Goal: Check status: Check status

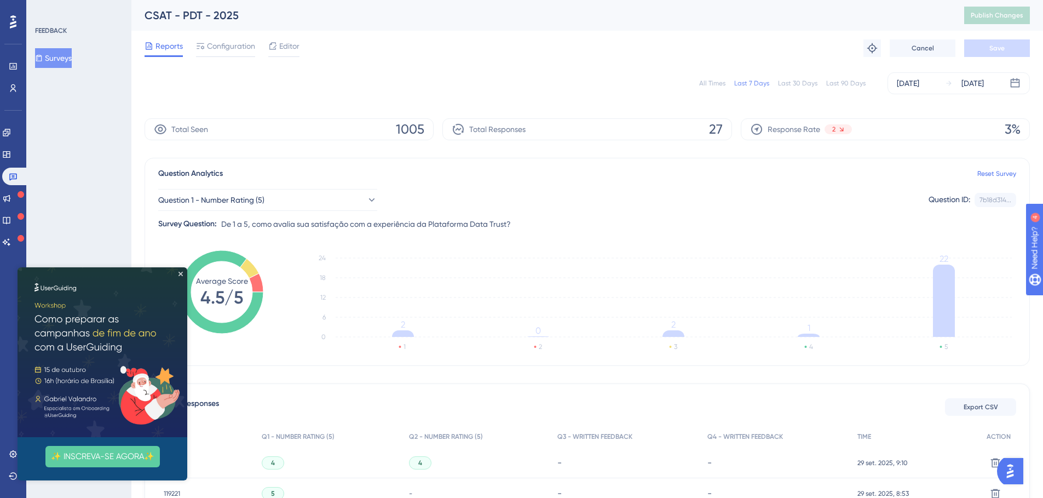
drag, startPoint x: 181, startPoint y: 274, endPoint x: 200, endPoint y: 540, distance: 266.9
click at [181, 274] on icon "Close Preview" at bounding box center [181, 274] width 4 height 4
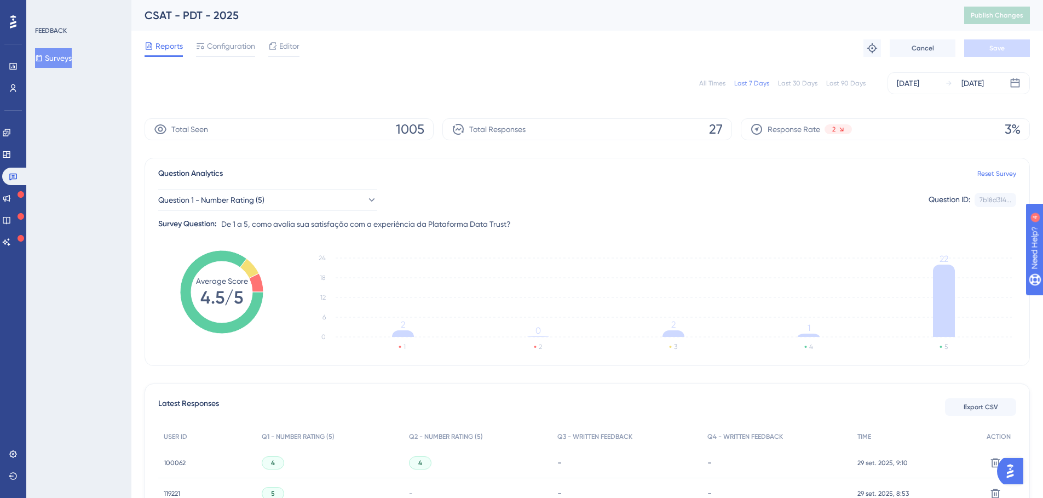
click at [719, 84] on div "All Times" at bounding box center [712, 83] width 26 height 9
click at [15, 62] on icon at bounding box center [13, 66] width 9 height 9
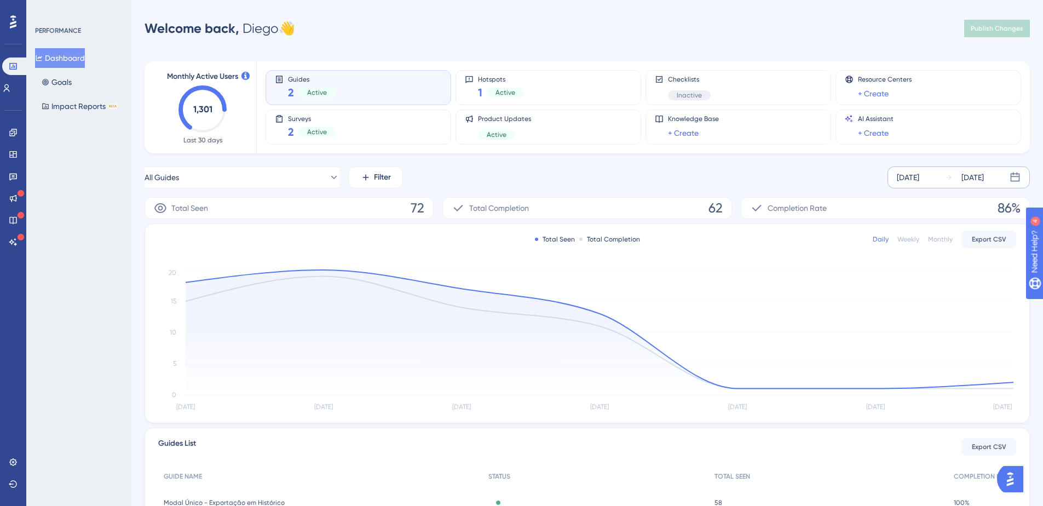
click at [920, 177] on div "Sep 23 2025" at bounding box center [908, 177] width 22 height 13
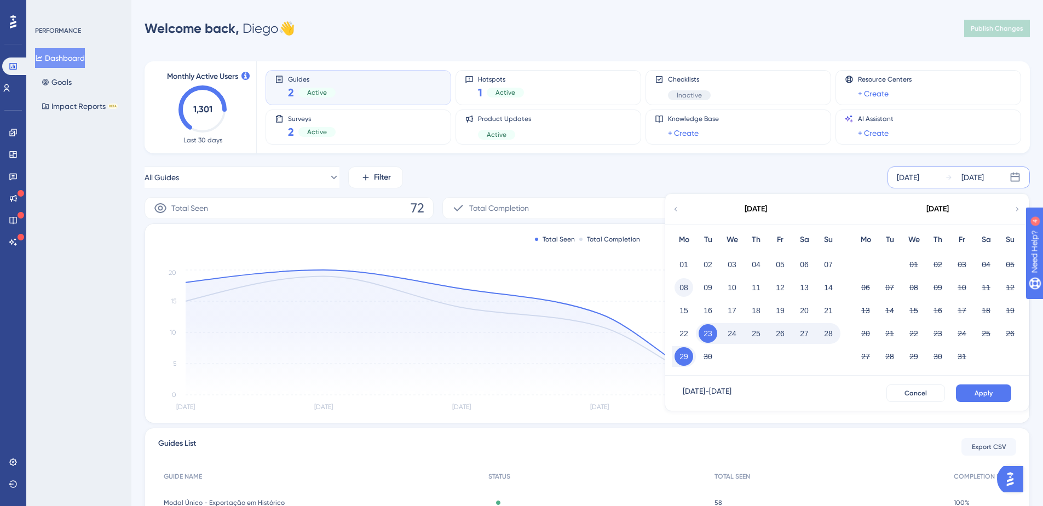
click at [686, 293] on button "08" at bounding box center [684, 287] width 19 height 19
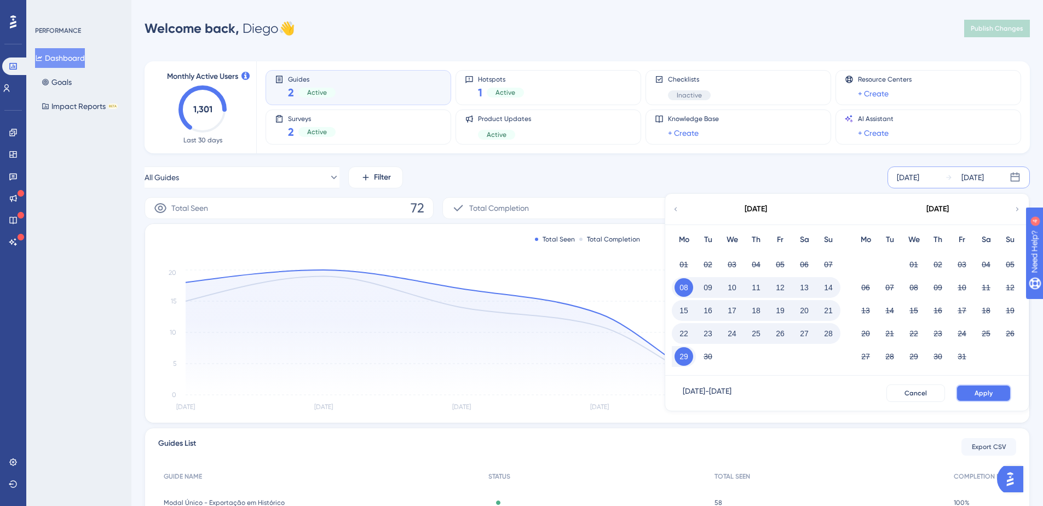
click at [1001, 388] on button "Apply" at bounding box center [983, 394] width 55 height 18
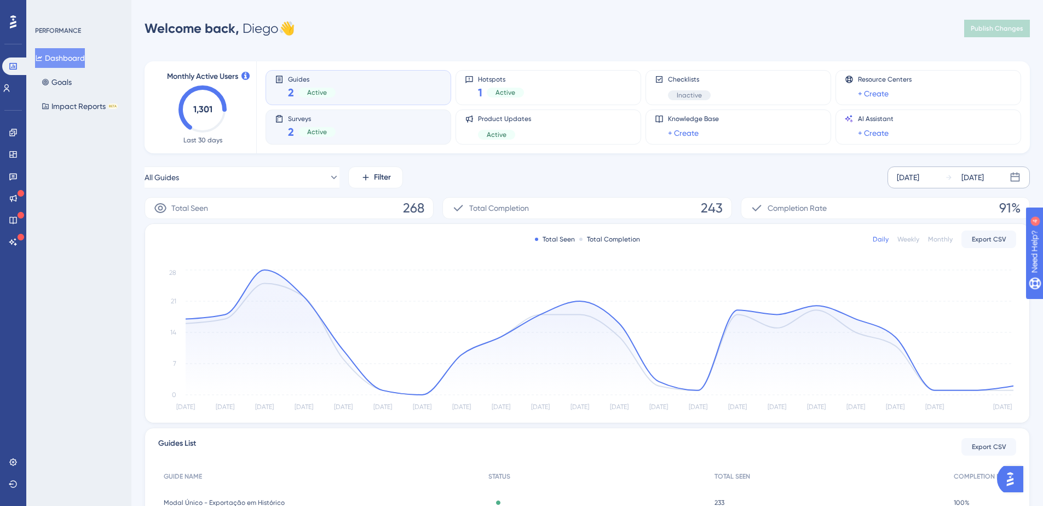
click at [350, 128] on div "Surveys 2 Active" at bounding box center [358, 126] width 167 height 25
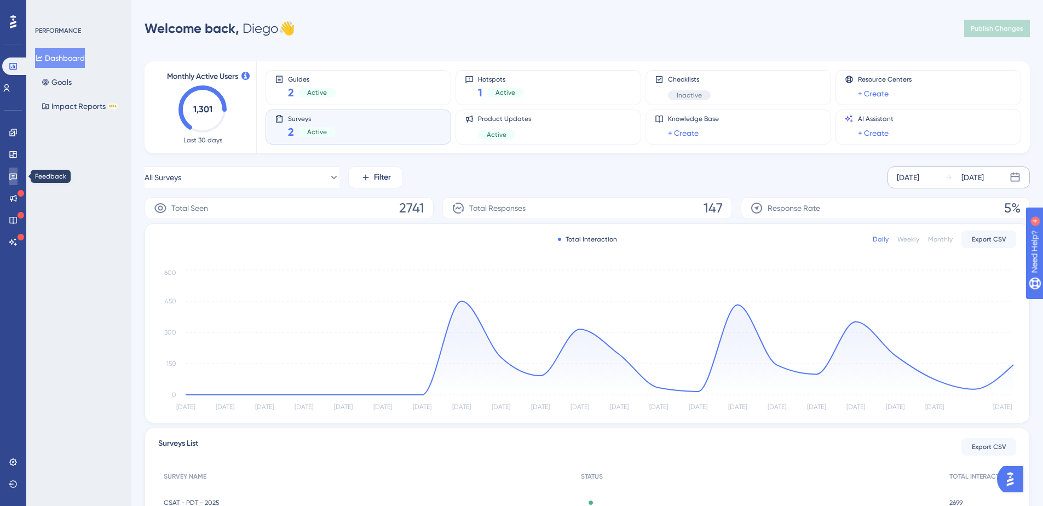
click at [15, 177] on icon at bounding box center [13, 176] width 9 height 9
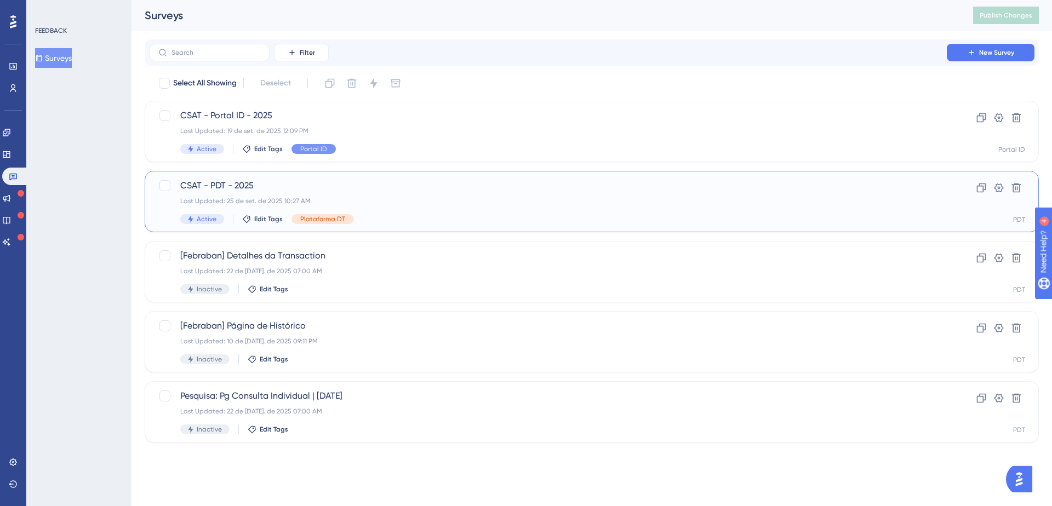
click at [313, 185] on span "CSAT - PDT - 2025" at bounding box center [547, 185] width 735 height 13
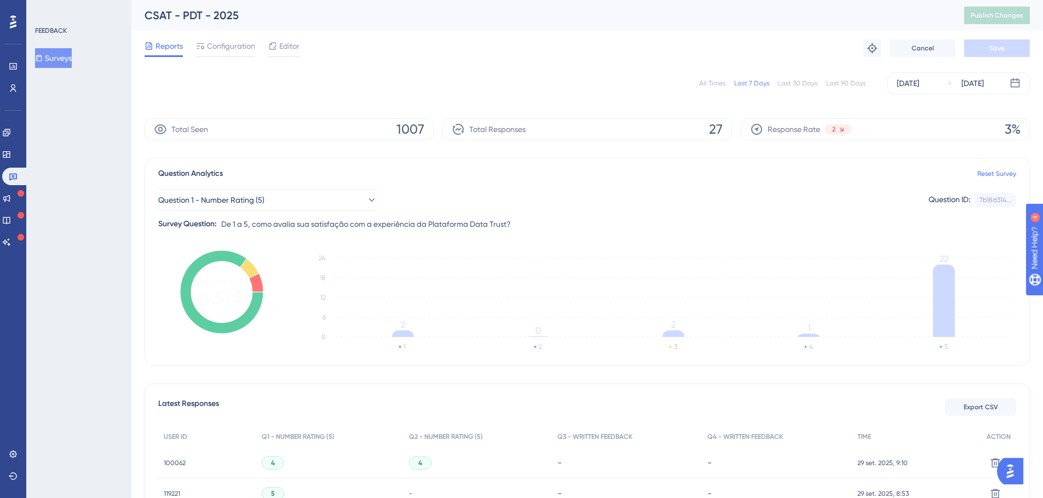
click at [718, 83] on div "All Times" at bounding box center [712, 83] width 26 height 9
click at [307, 197] on button "Question 1 - Number Rating (5)" at bounding box center [267, 200] width 219 height 22
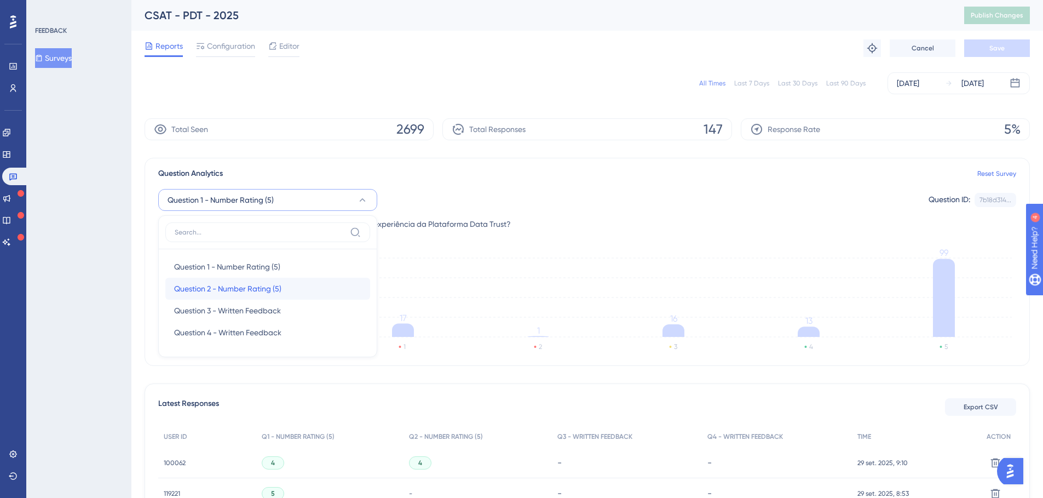
click at [228, 283] on span "Question 2 - Number Rating (5)" at bounding box center [227, 288] width 107 height 13
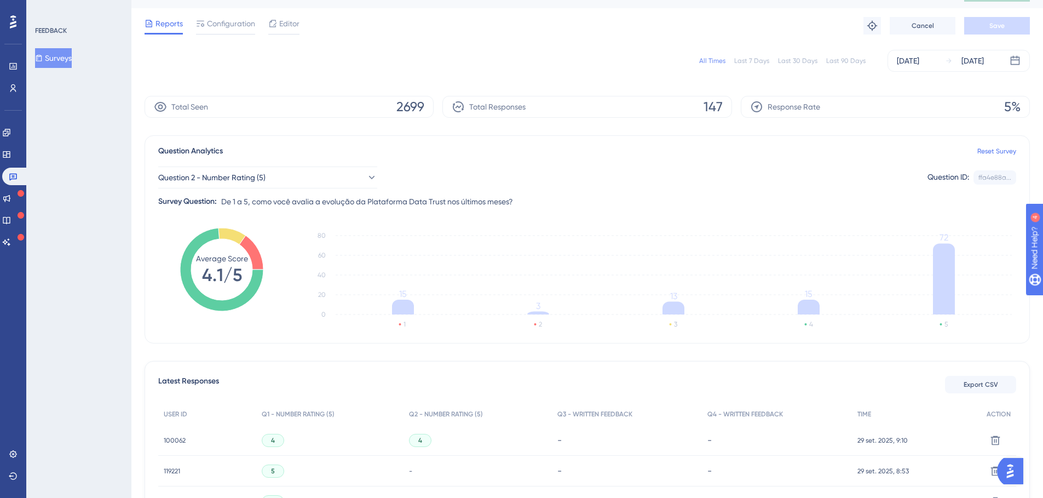
scroll to position [23, 0]
click at [357, 169] on button "Question 2 - Number Rating (5)" at bounding box center [267, 177] width 219 height 22
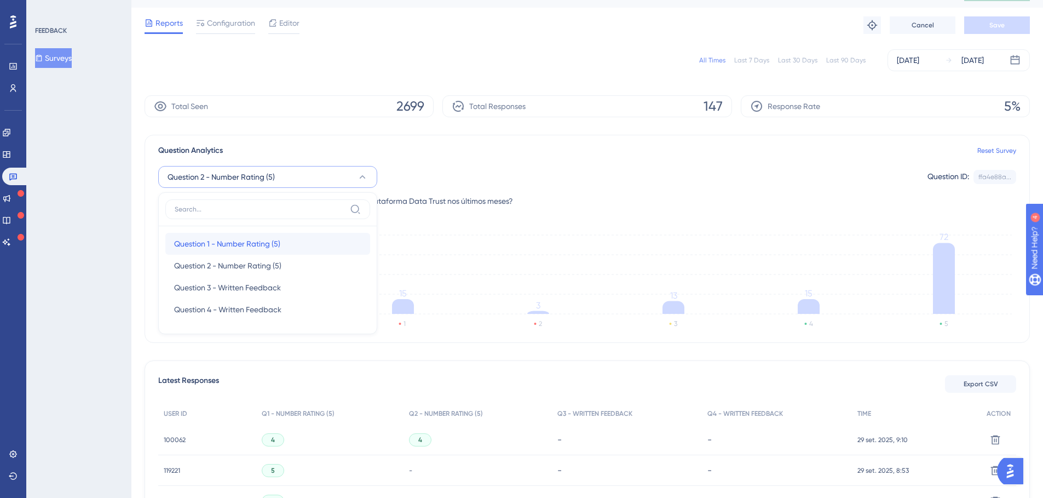
click at [230, 239] on span "Question 1 - Number Rating (5)" at bounding box center [227, 243] width 106 height 13
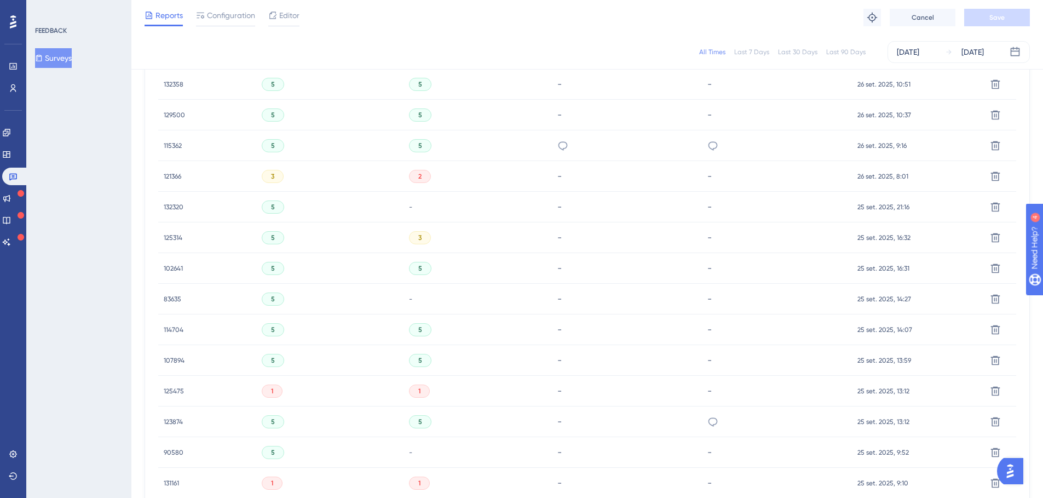
scroll to position [0, 0]
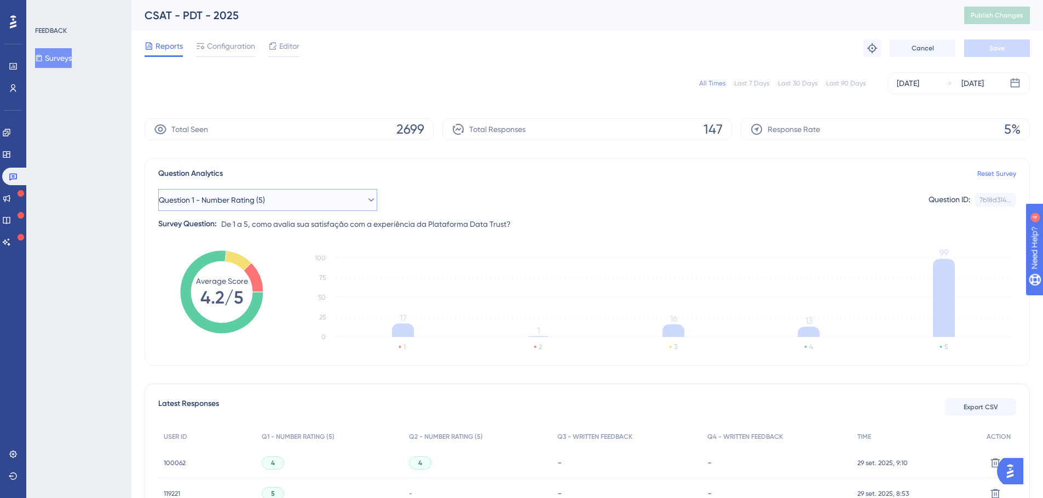
click at [336, 196] on button "Question 1 - Number Rating (5)" at bounding box center [267, 200] width 219 height 22
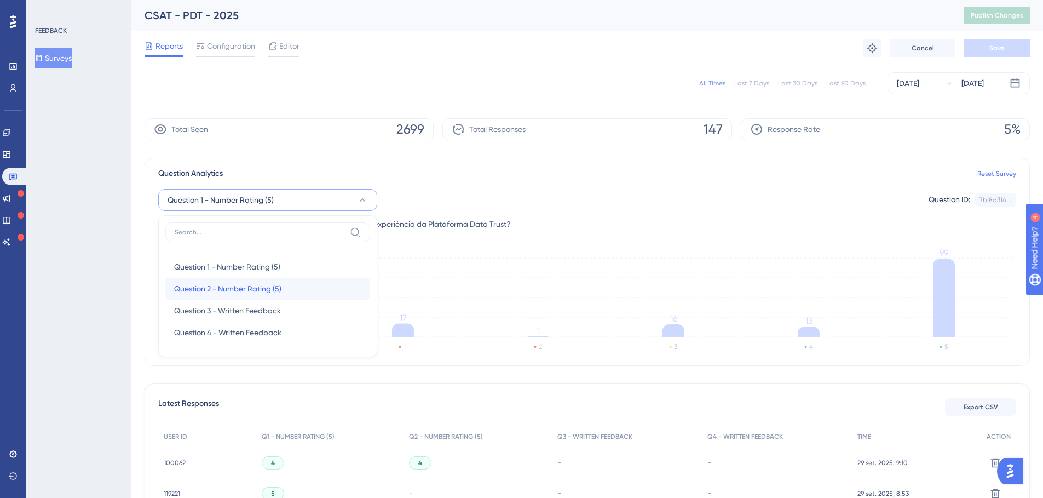
click at [218, 282] on span "Question 2 - Number Rating (5)" at bounding box center [227, 288] width 107 height 13
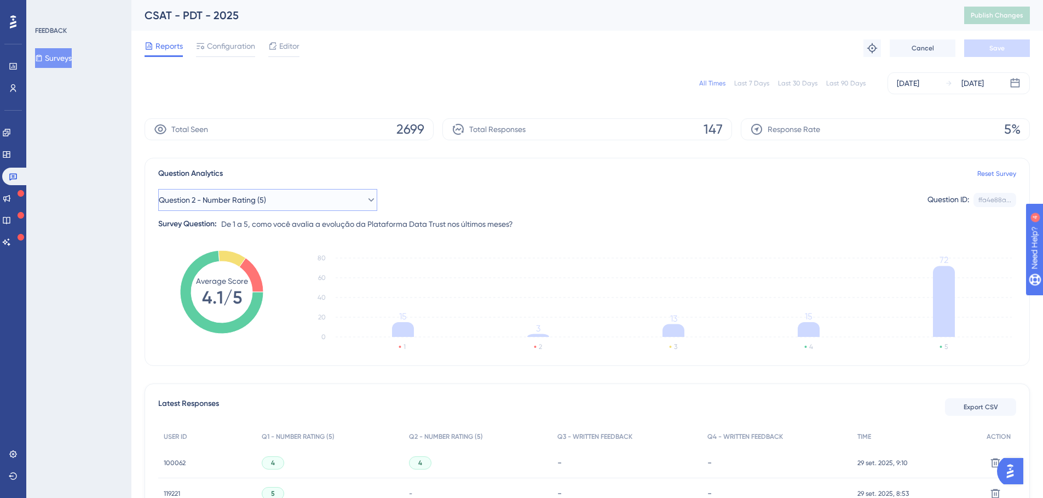
click at [265, 202] on span "Question 2 - Number Rating (5)" at bounding box center [212, 199] width 107 height 13
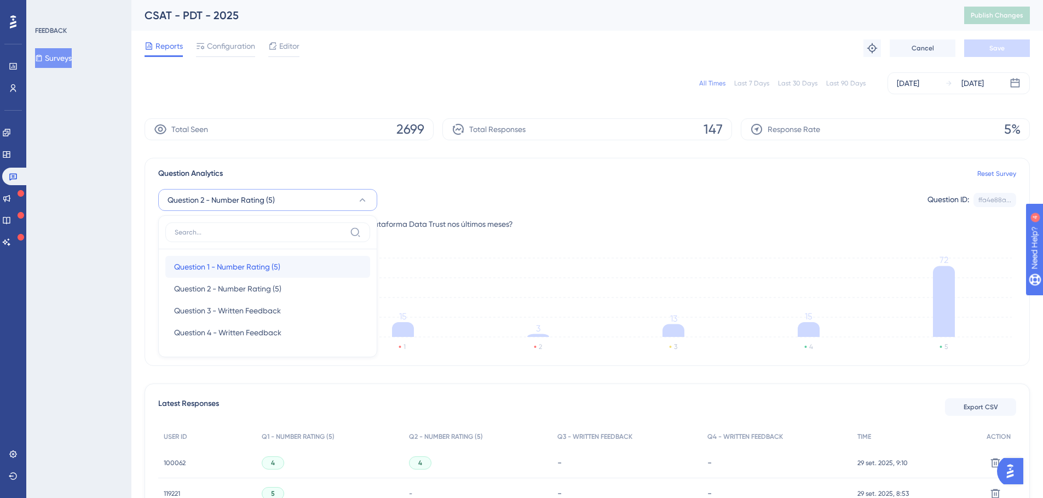
click at [236, 259] on div "Question 1 - Number Rating (5) Question 1 - Number Rating (5)" at bounding box center [267, 267] width 187 height 22
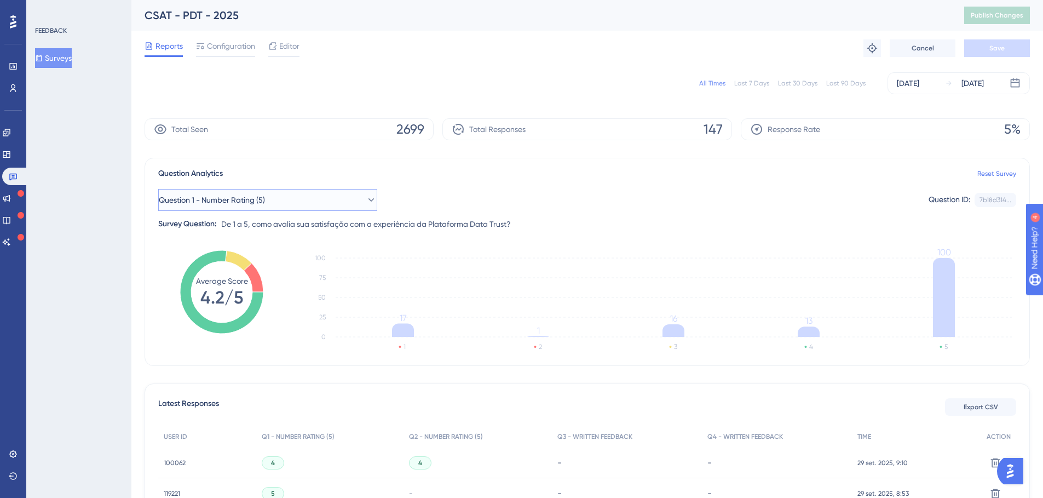
click at [366, 202] on icon at bounding box center [371, 199] width 11 height 11
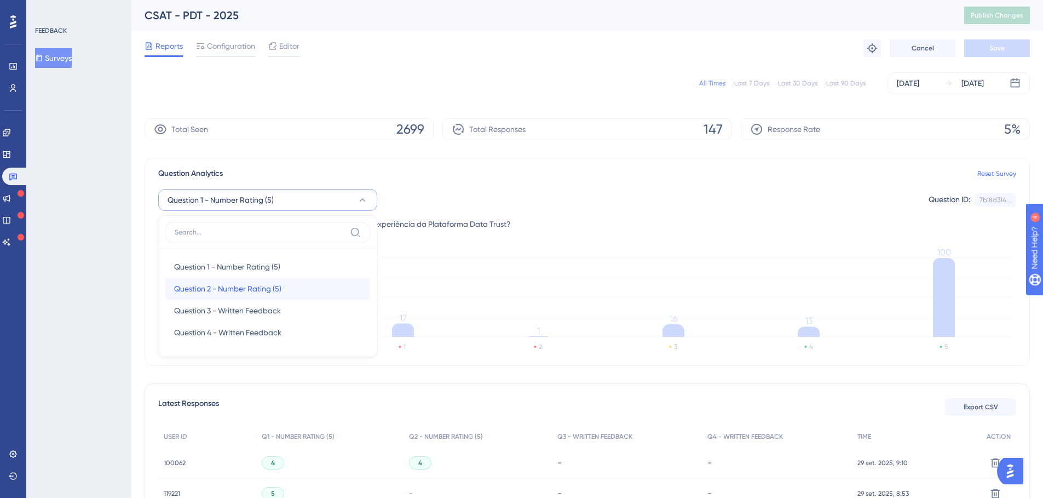
click at [240, 281] on div "Question 2 - Number Rating (5) Question 2 - Number Rating (5)" at bounding box center [267, 289] width 187 height 22
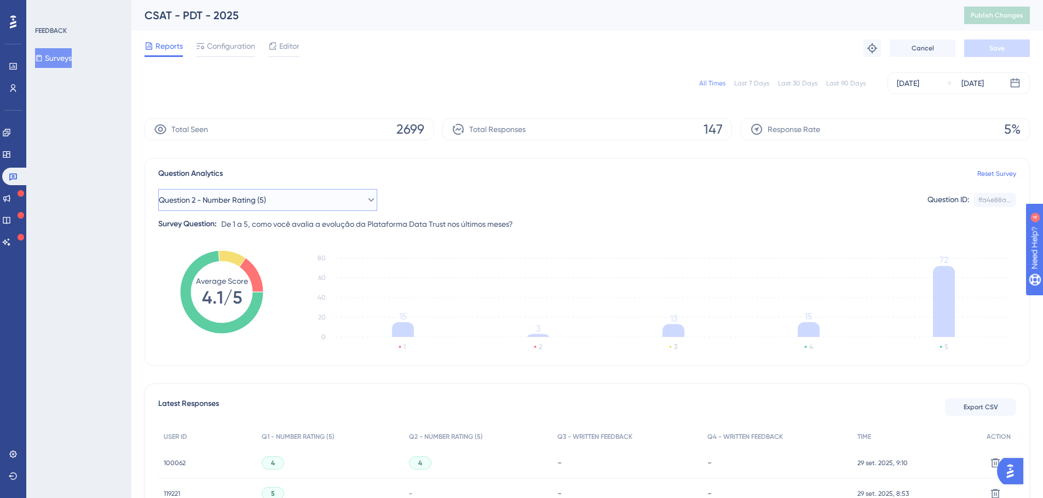
click at [284, 209] on button "Question 2 - Number Rating (5)" at bounding box center [267, 200] width 219 height 22
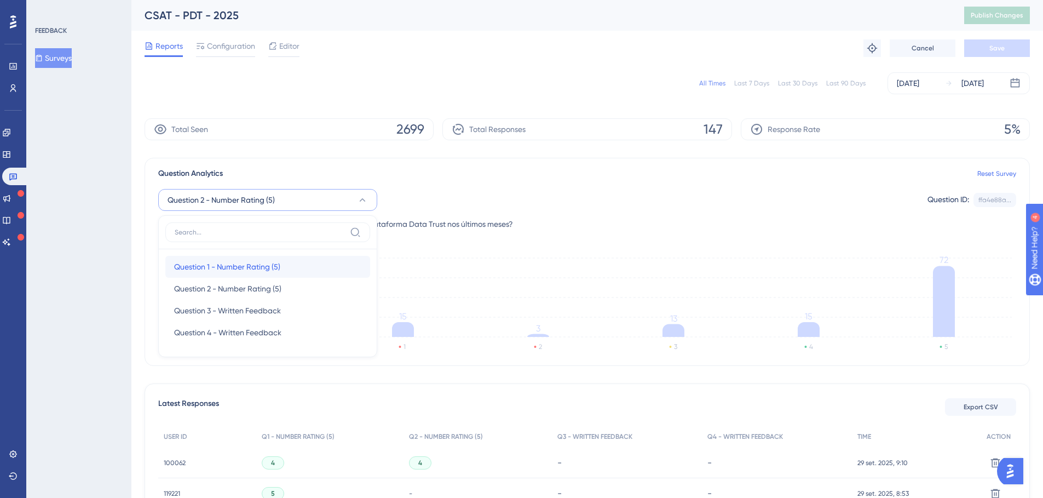
click at [253, 268] on span "Question 1 - Number Rating (5)" at bounding box center [227, 266] width 106 height 13
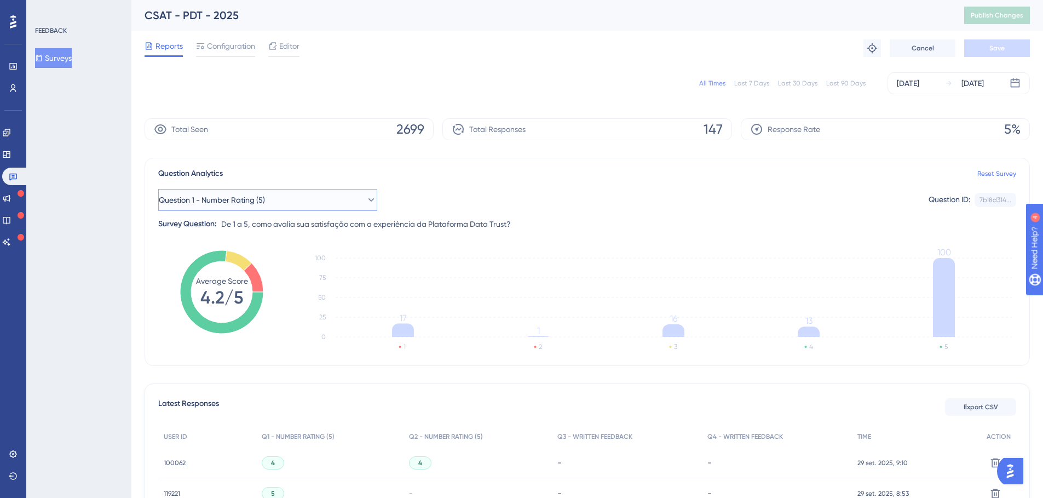
click at [228, 194] on span "Question 1 - Number Rating (5)" at bounding box center [212, 199] width 106 height 13
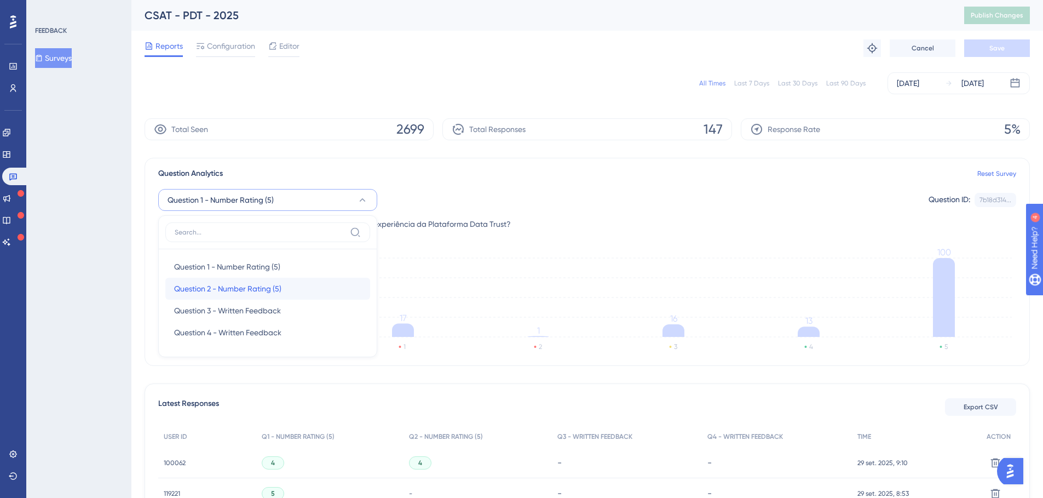
click at [209, 289] on span "Question 2 - Number Rating (5)" at bounding box center [227, 288] width 107 height 13
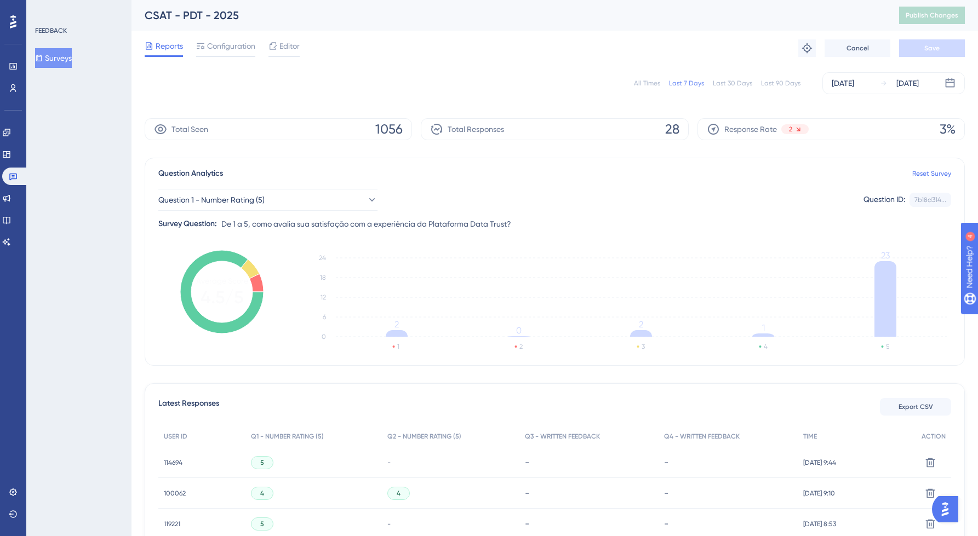
click at [652, 83] on div "All Times" at bounding box center [647, 83] width 26 height 9
click at [259, 198] on span "Question 1 - Number Rating (5)" at bounding box center [212, 199] width 106 height 13
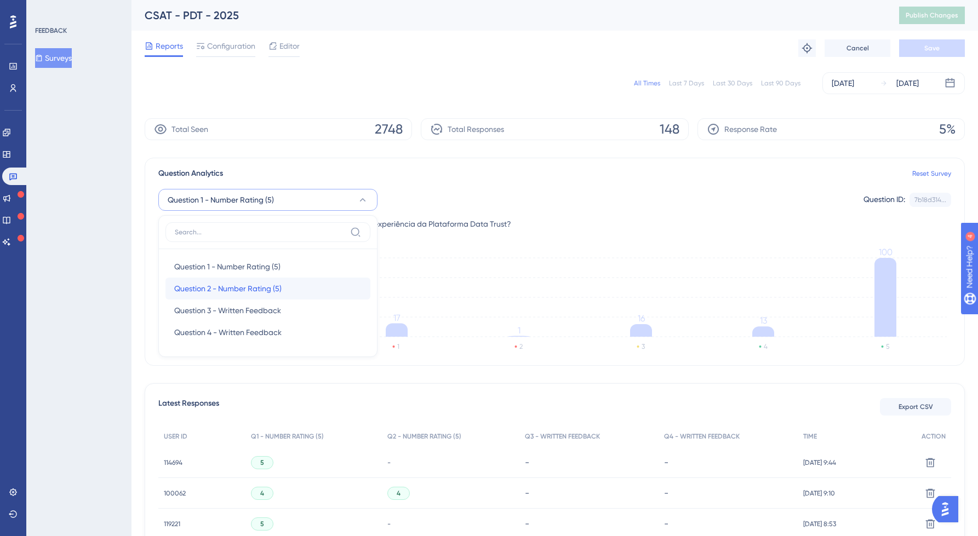
click at [232, 284] on span "Question 2 - Number Rating (5)" at bounding box center [227, 288] width 107 height 13
